Goal: Task Accomplishment & Management: Manage account settings

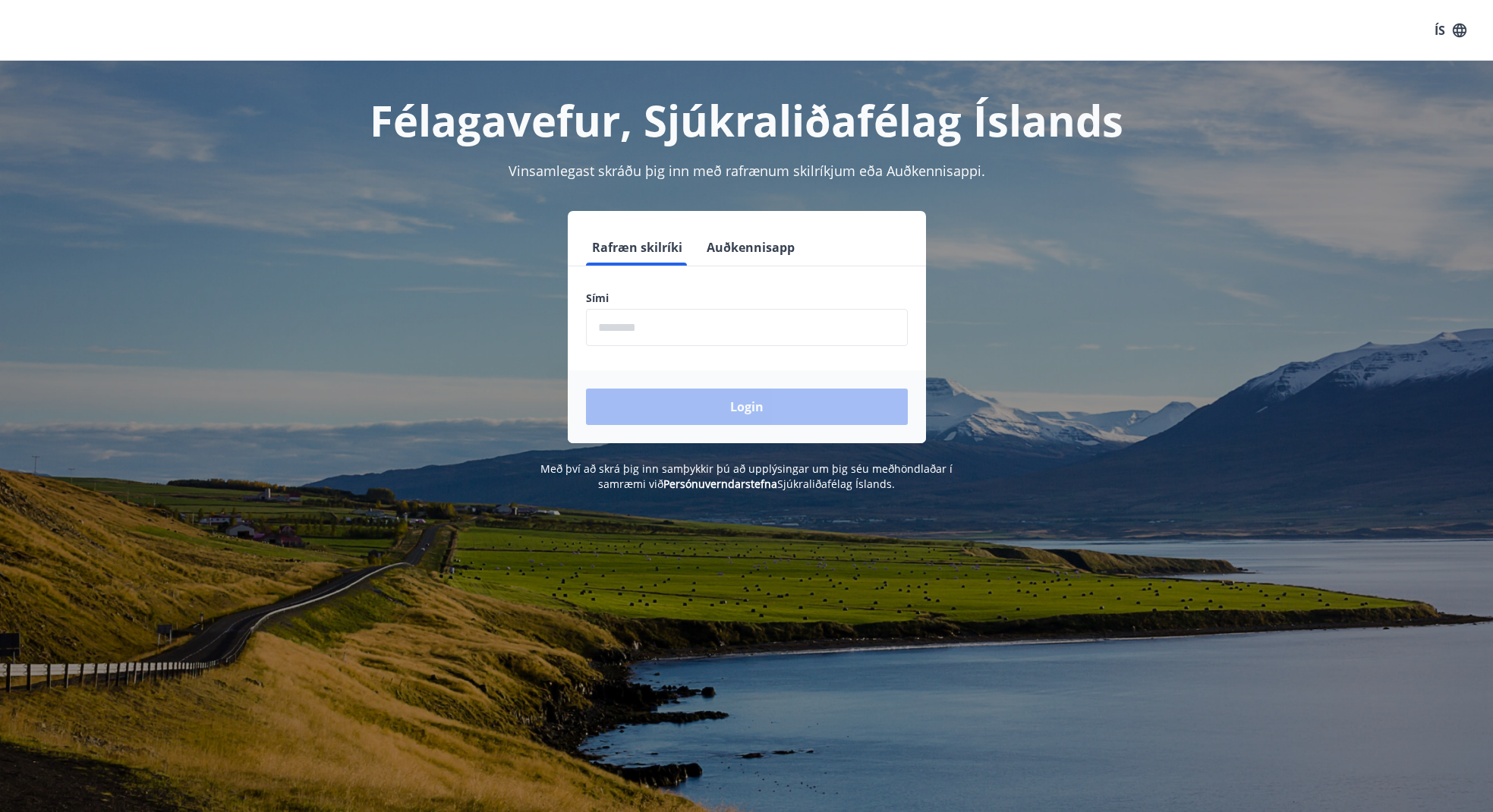
click at [628, 324] on input "phone" at bounding box center [746, 327] width 321 height 37
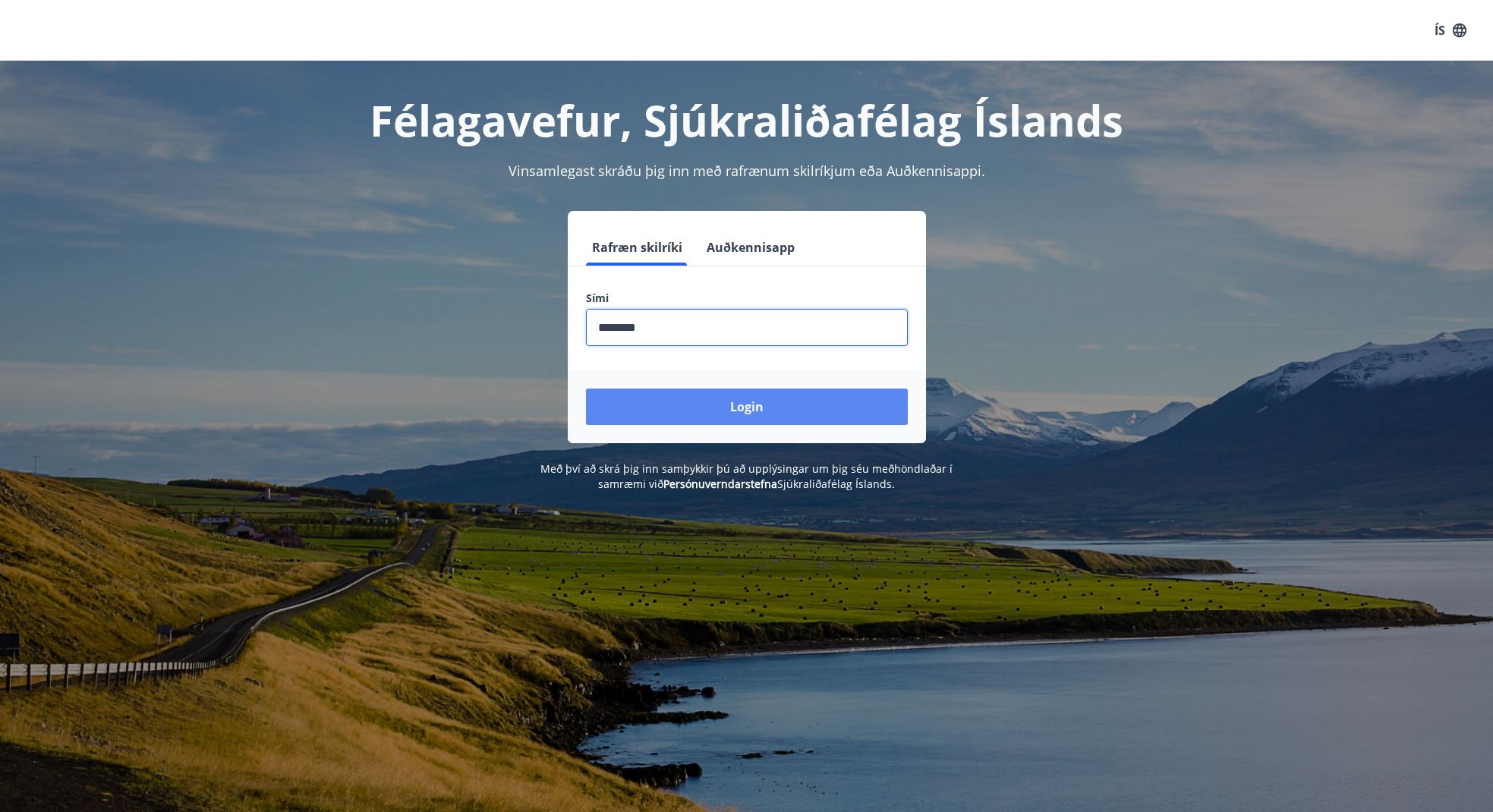
type input "********"
click at [742, 413] on button "Login" at bounding box center [746, 406] width 321 height 36
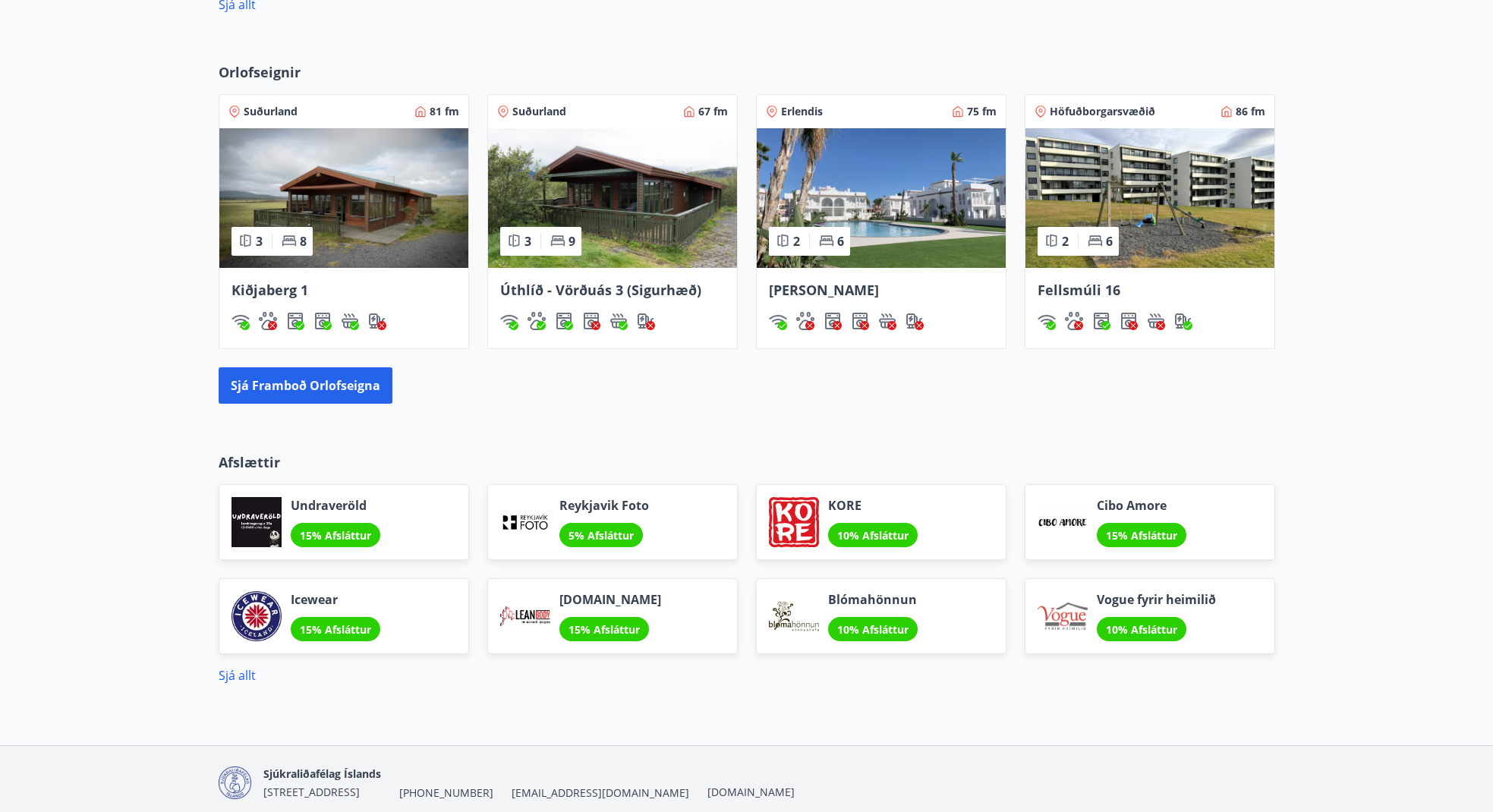
scroll to position [1047, 0]
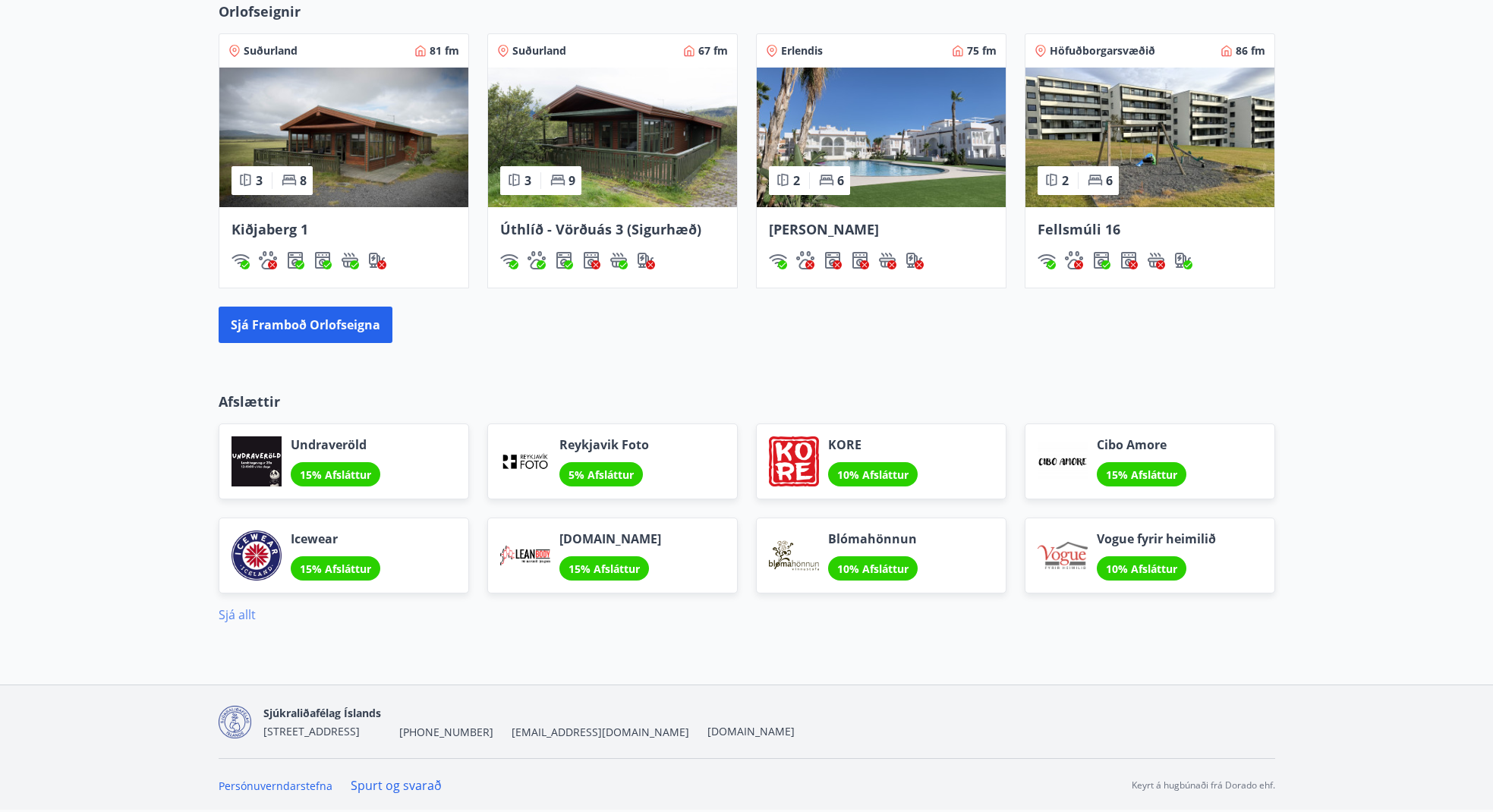
click at [239, 617] on link "Sjá allt" at bounding box center [237, 614] width 37 height 17
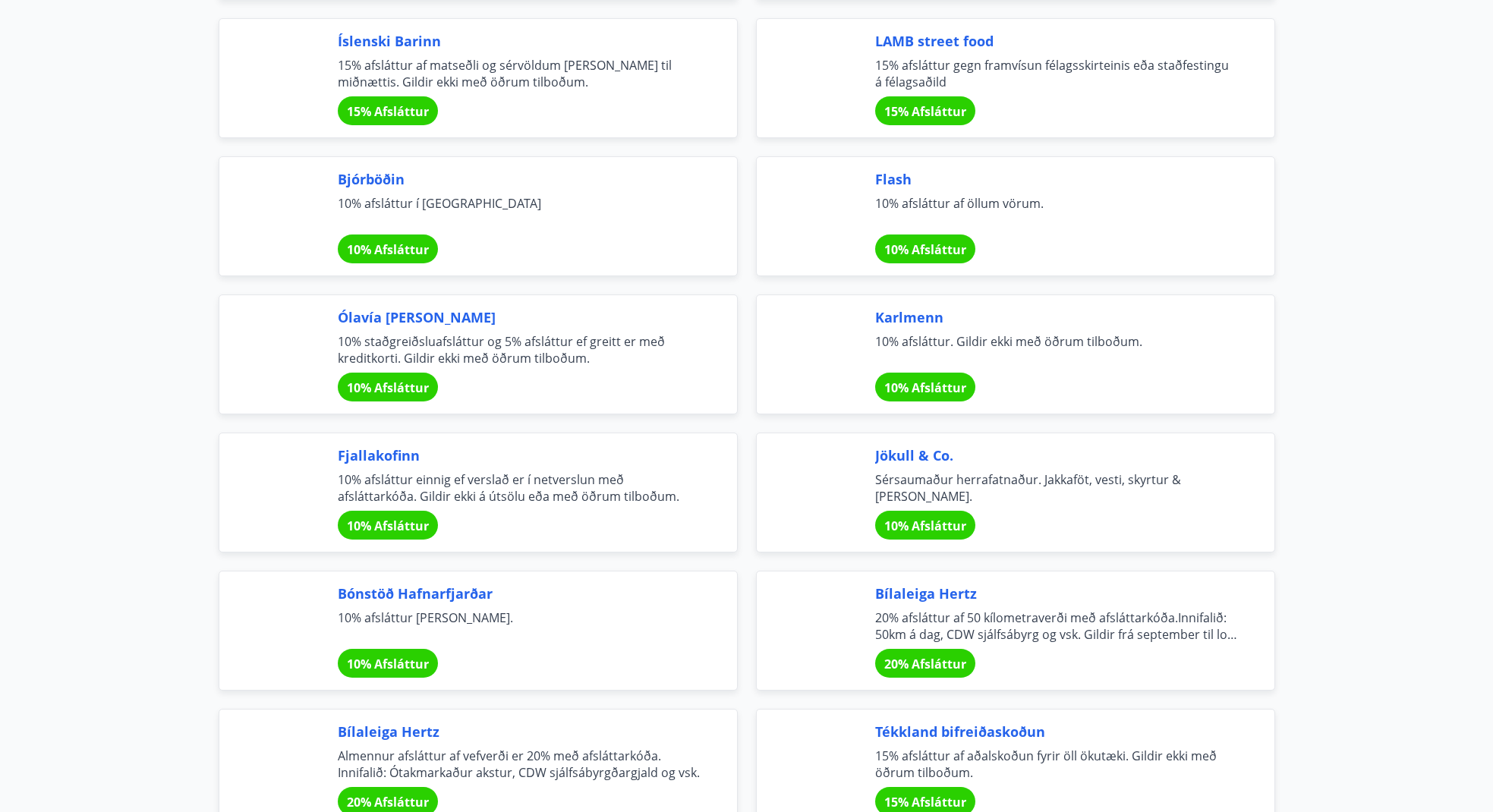
scroll to position [5218, 0]
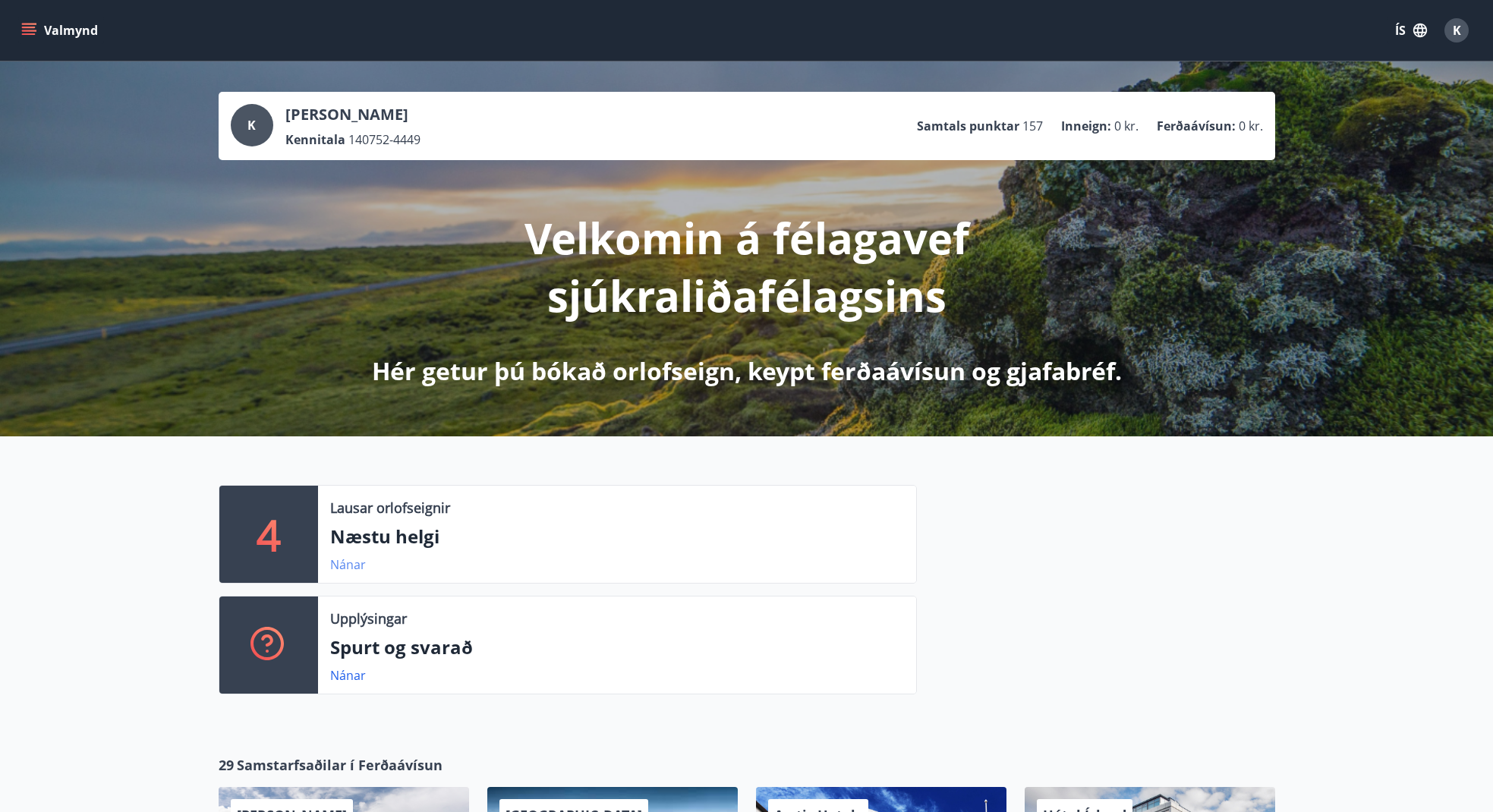
click at [345, 562] on link "Nánar" at bounding box center [348, 564] width 35 height 17
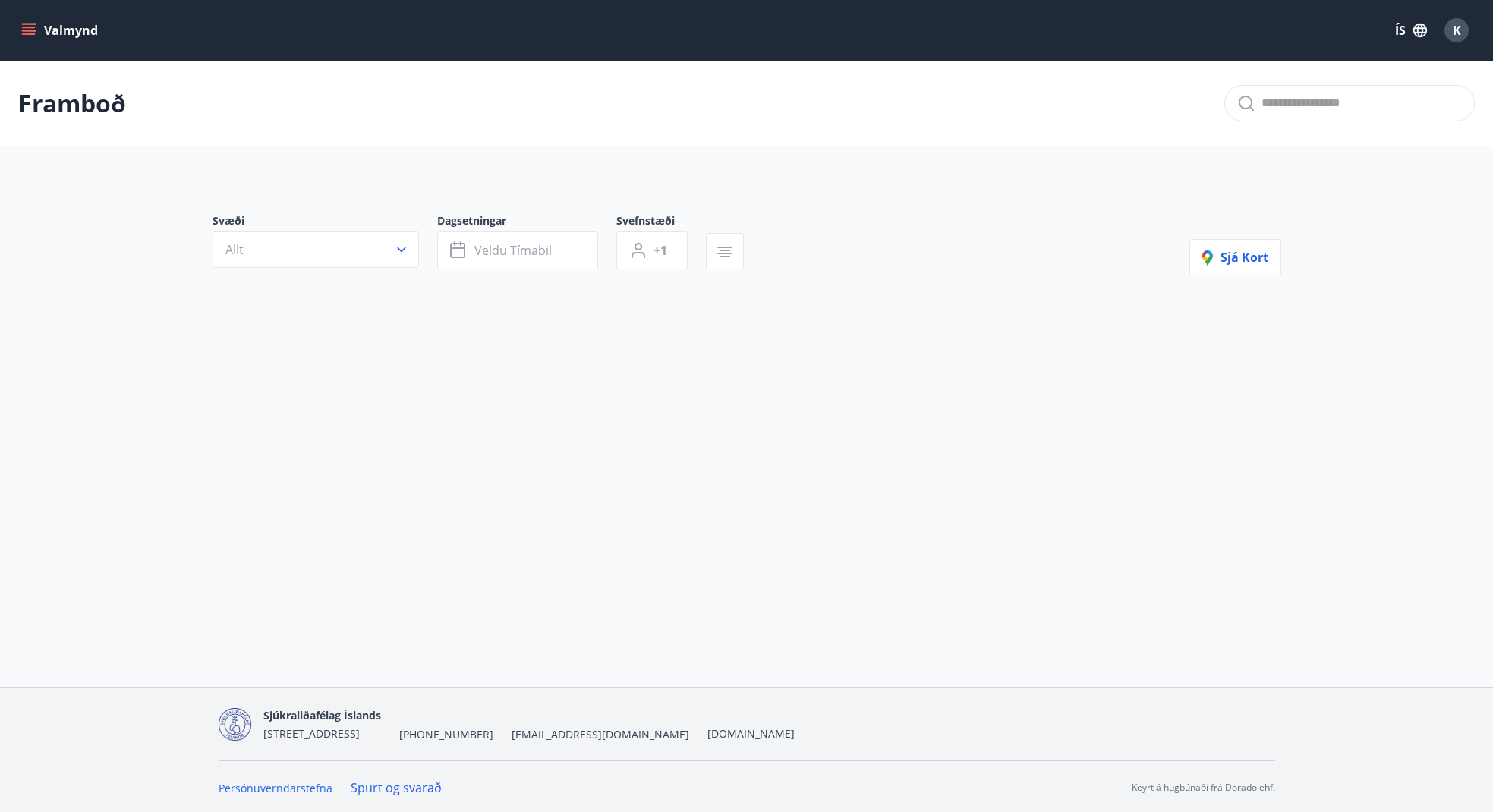
type input "*"
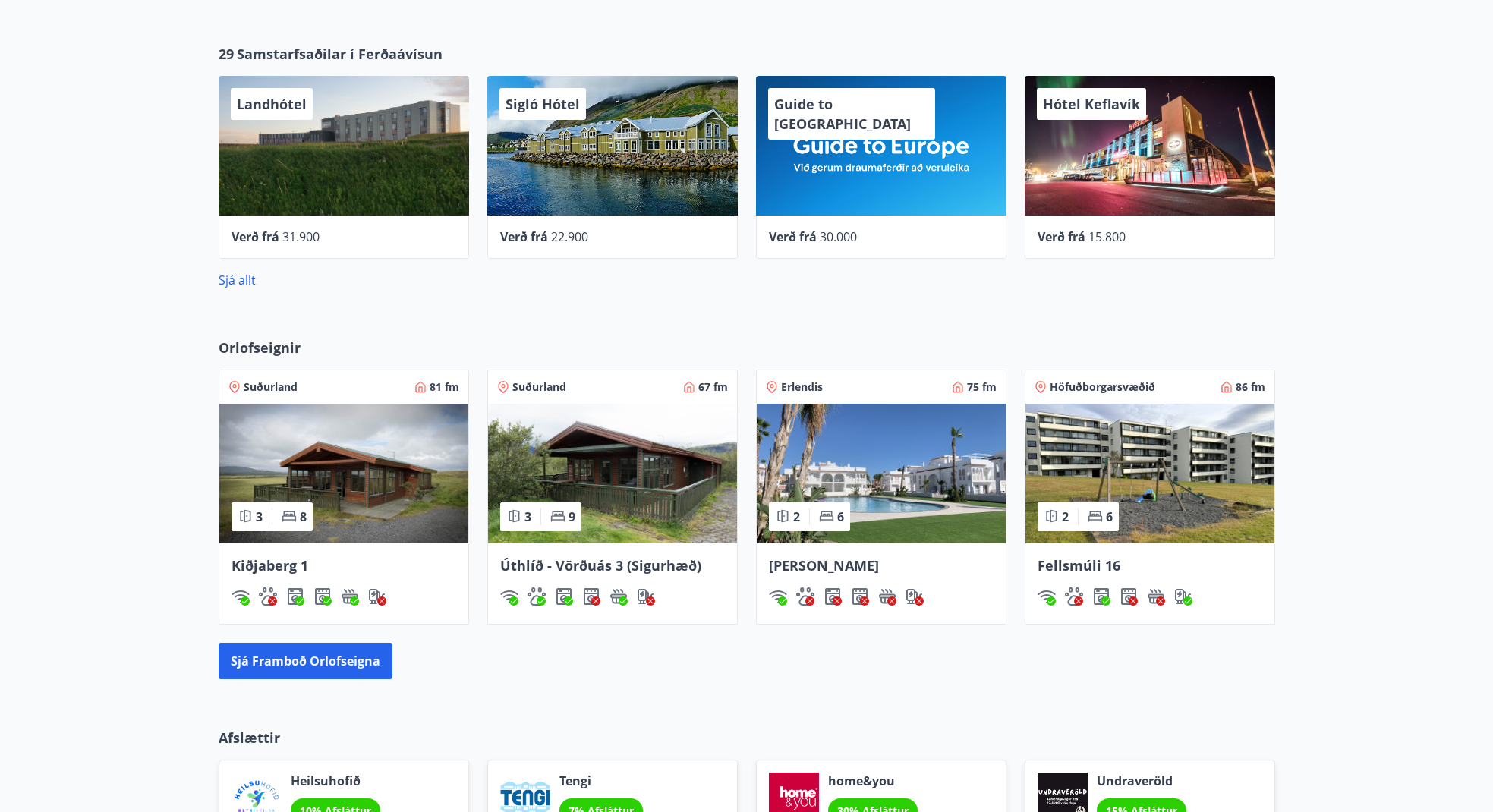
scroll to position [1002, 0]
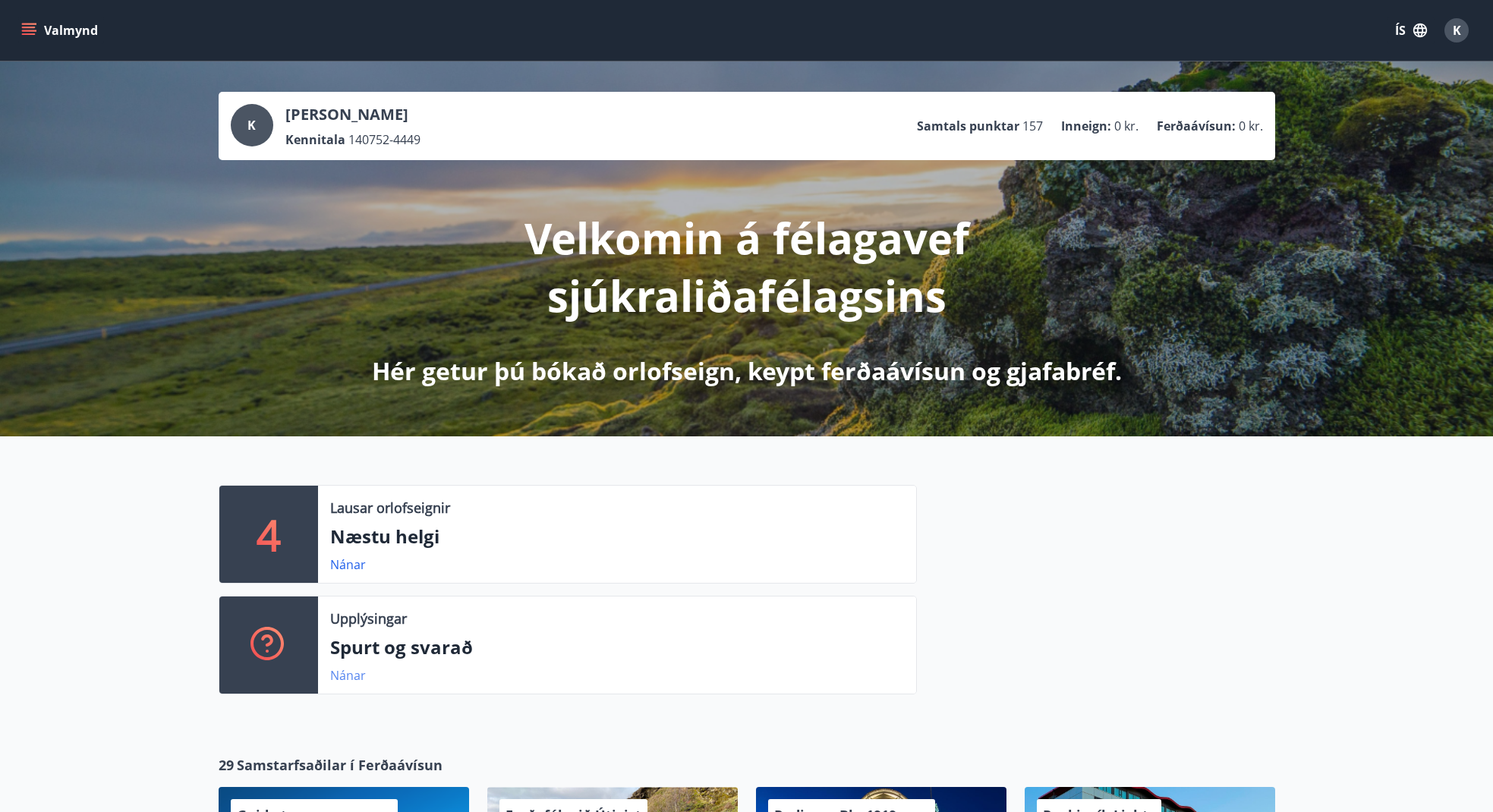
click at [356, 674] on link "Nánar" at bounding box center [348, 675] width 35 height 17
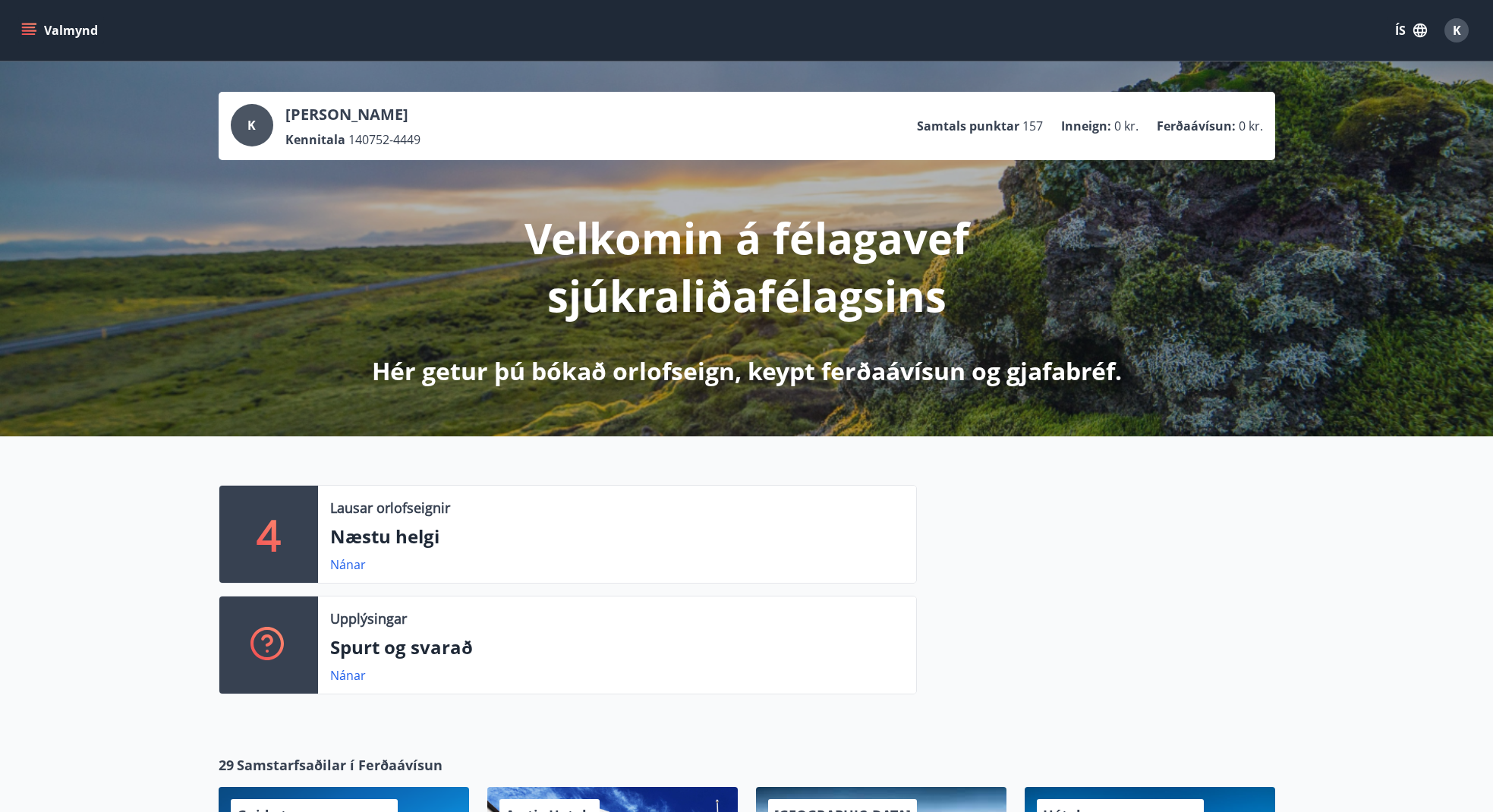
click at [1459, 27] on span "K" at bounding box center [1457, 29] width 9 height 17
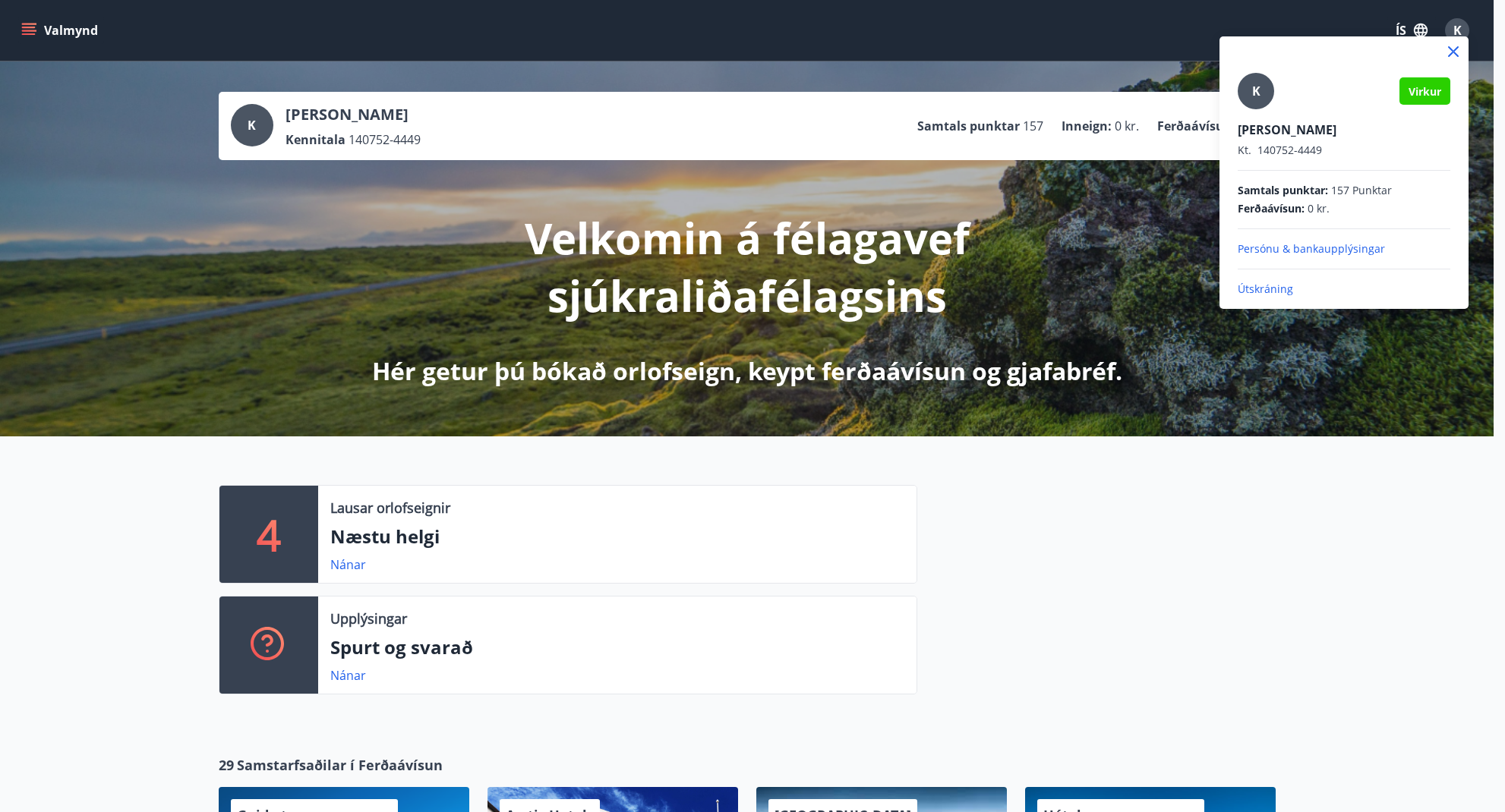
click at [1265, 286] on p "Útskráning" at bounding box center [1343, 288] width 213 height 15
click at [1268, 289] on p "Útskráning" at bounding box center [1343, 288] width 213 height 15
